Goal: Information Seeking & Learning: Learn about a topic

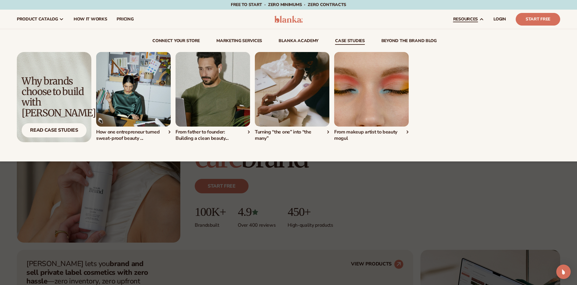
click at [247, 35] on div "connect your store Marketing services" at bounding box center [288, 95] width 543 height 132
click at [247, 40] on link "Marketing services" at bounding box center [239, 42] width 46 height 6
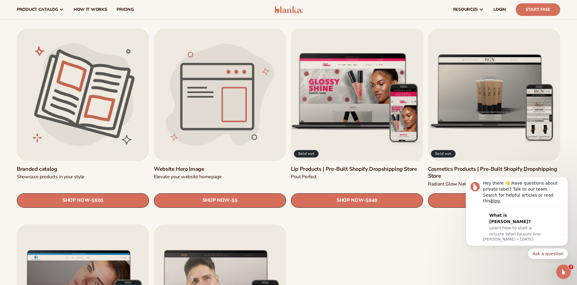
scroll to position [605, 0]
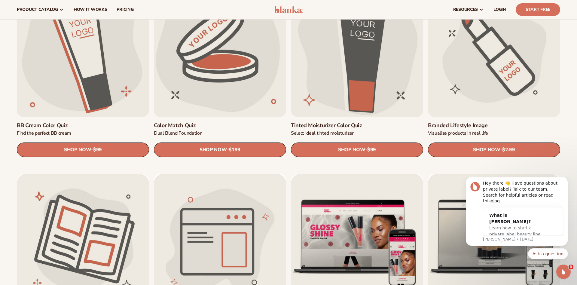
click at [451, 122] on link "Branded Lifestyle Image" at bounding box center [494, 125] width 132 height 7
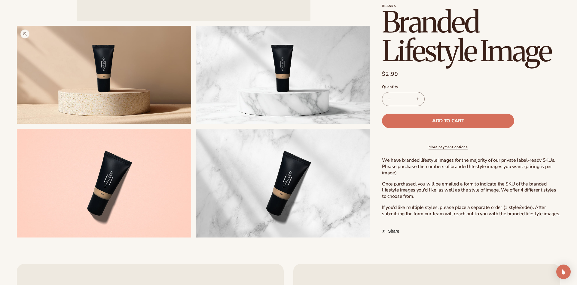
scroll to position [235, 0]
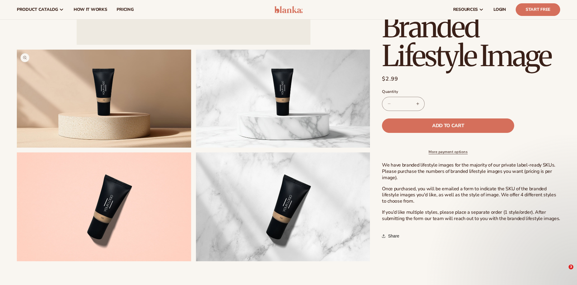
click at [17, 147] on button "Open media 2 in modal" at bounding box center [17, 147] width 0 height 0
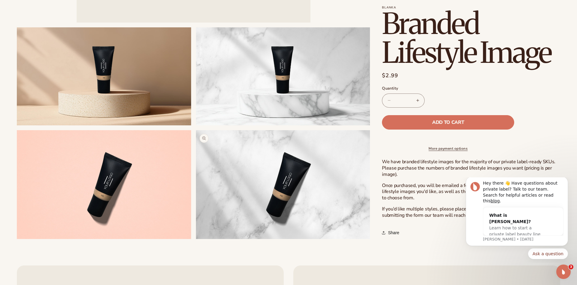
scroll to position [260, 0]
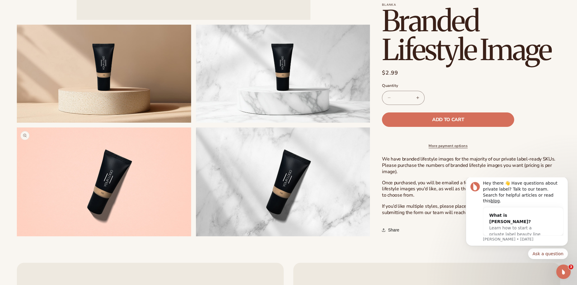
click at [17, 236] on button "Open media 4 in modal" at bounding box center [17, 236] width 0 height 0
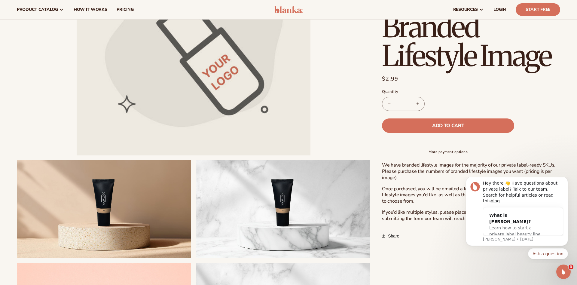
scroll to position [0, 0]
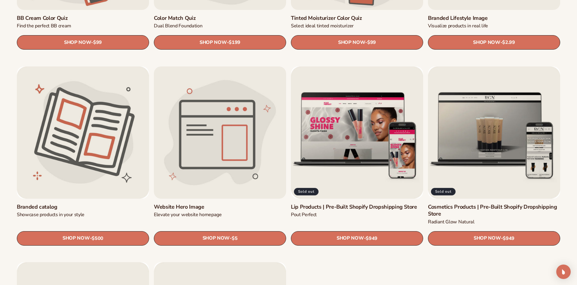
scroll to position [712, 0]
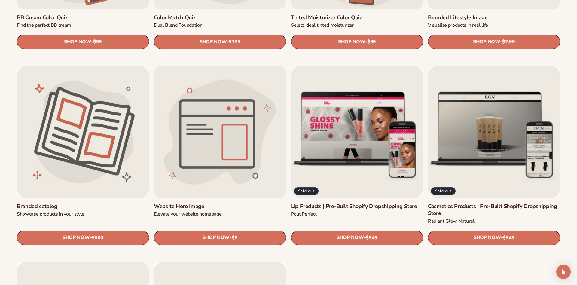
click at [216, 203] on link "Website Hero Image" at bounding box center [220, 206] width 132 height 7
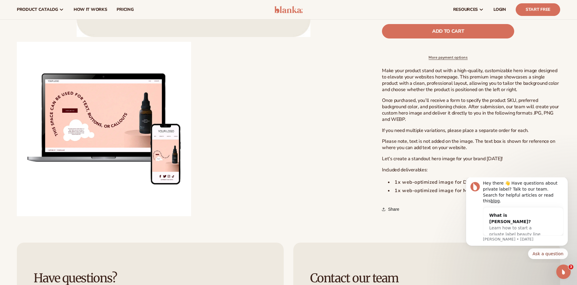
scroll to position [241, 0]
